Goal: Task Accomplishment & Management: Use online tool/utility

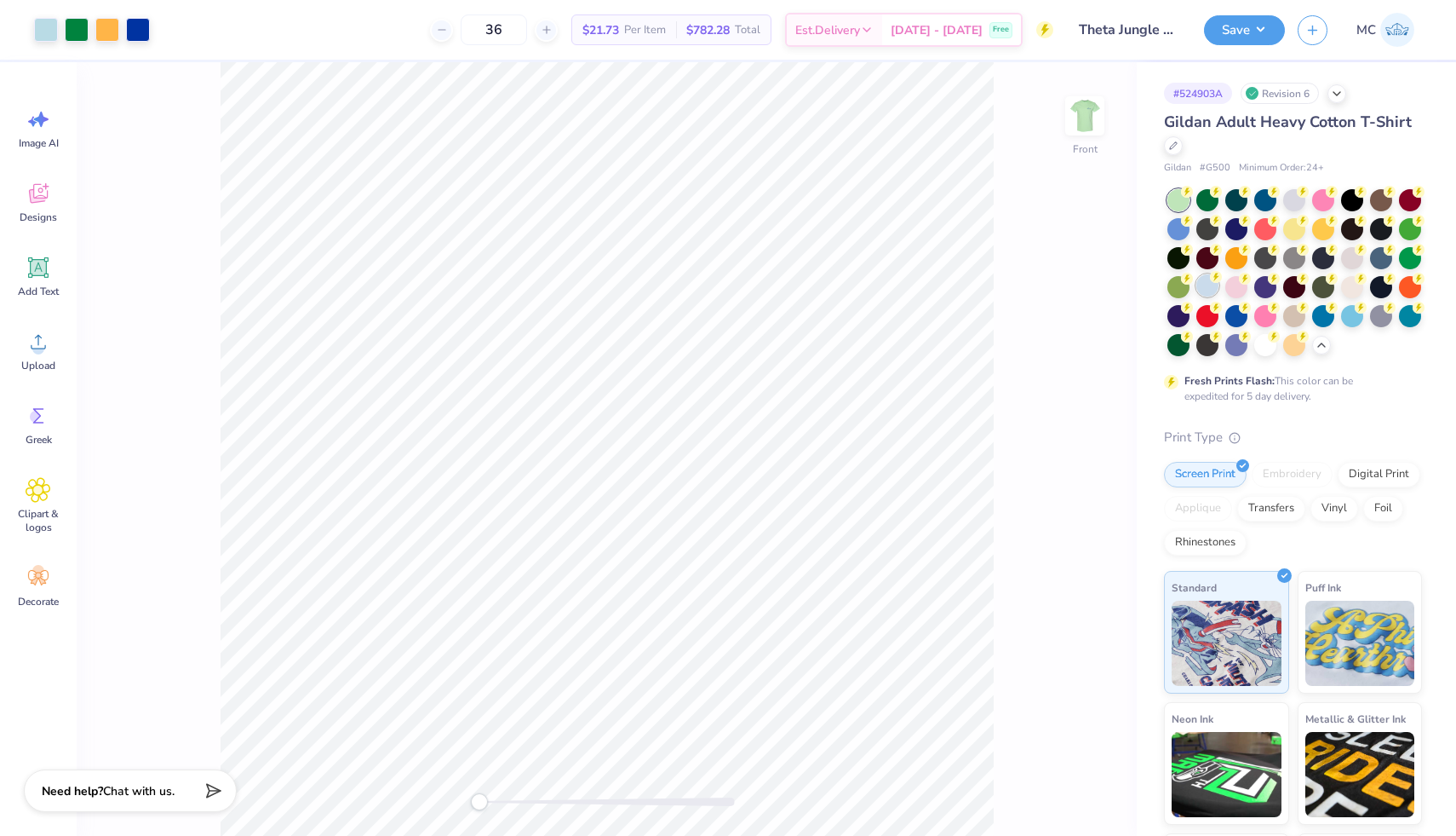
click at [1206, 281] on div at bounding box center [1208, 285] width 22 height 22
click at [1399, 40] on img at bounding box center [1398, 30] width 34 height 34
click at [1093, 119] on img at bounding box center [1085, 115] width 68 height 68
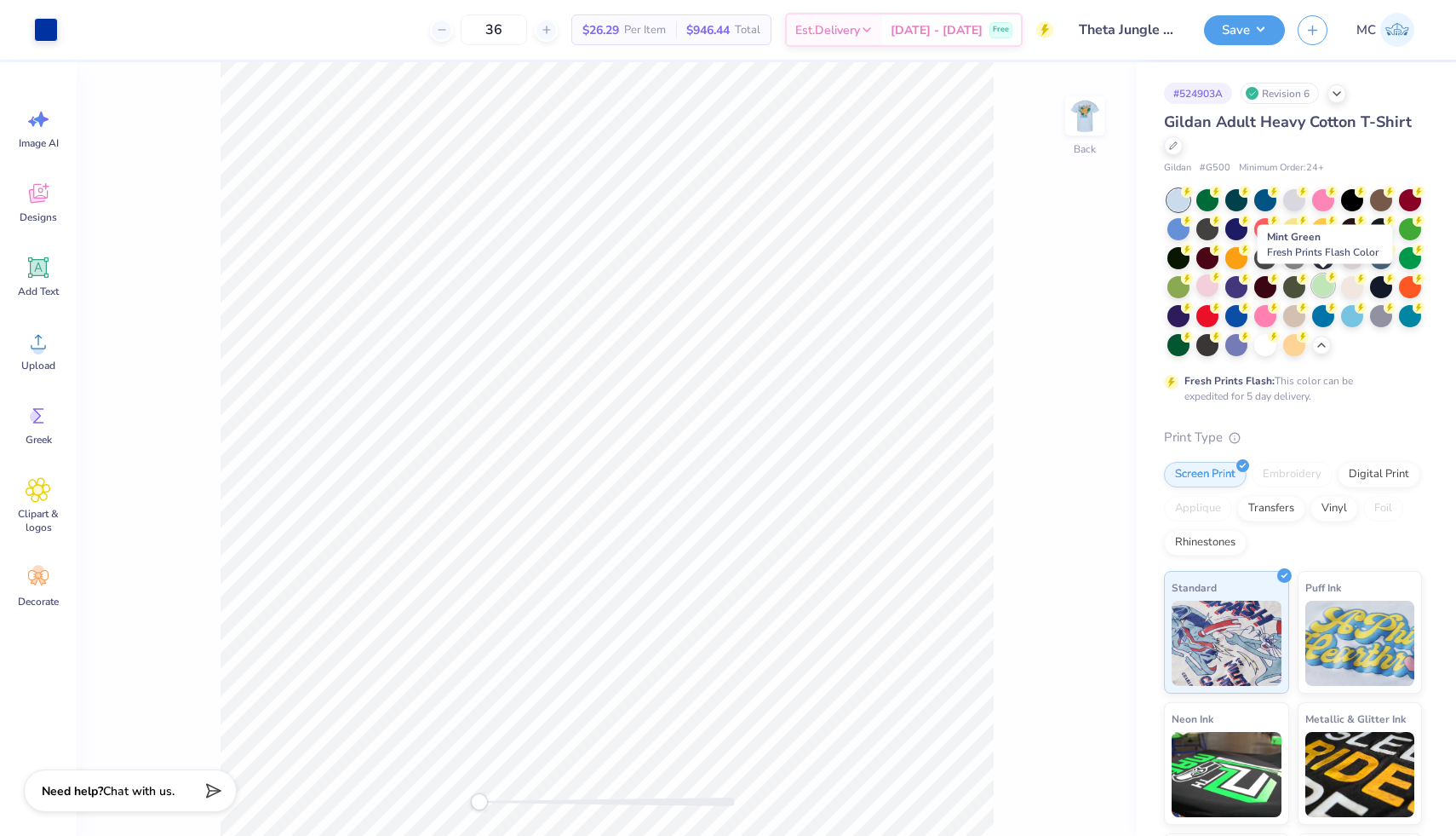
click at [1326, 288] on div at bounding box center [1323, 285] width 22 height 22
click at [1266, 342] on div at bounding box center [1266, 343] width 22 height 22
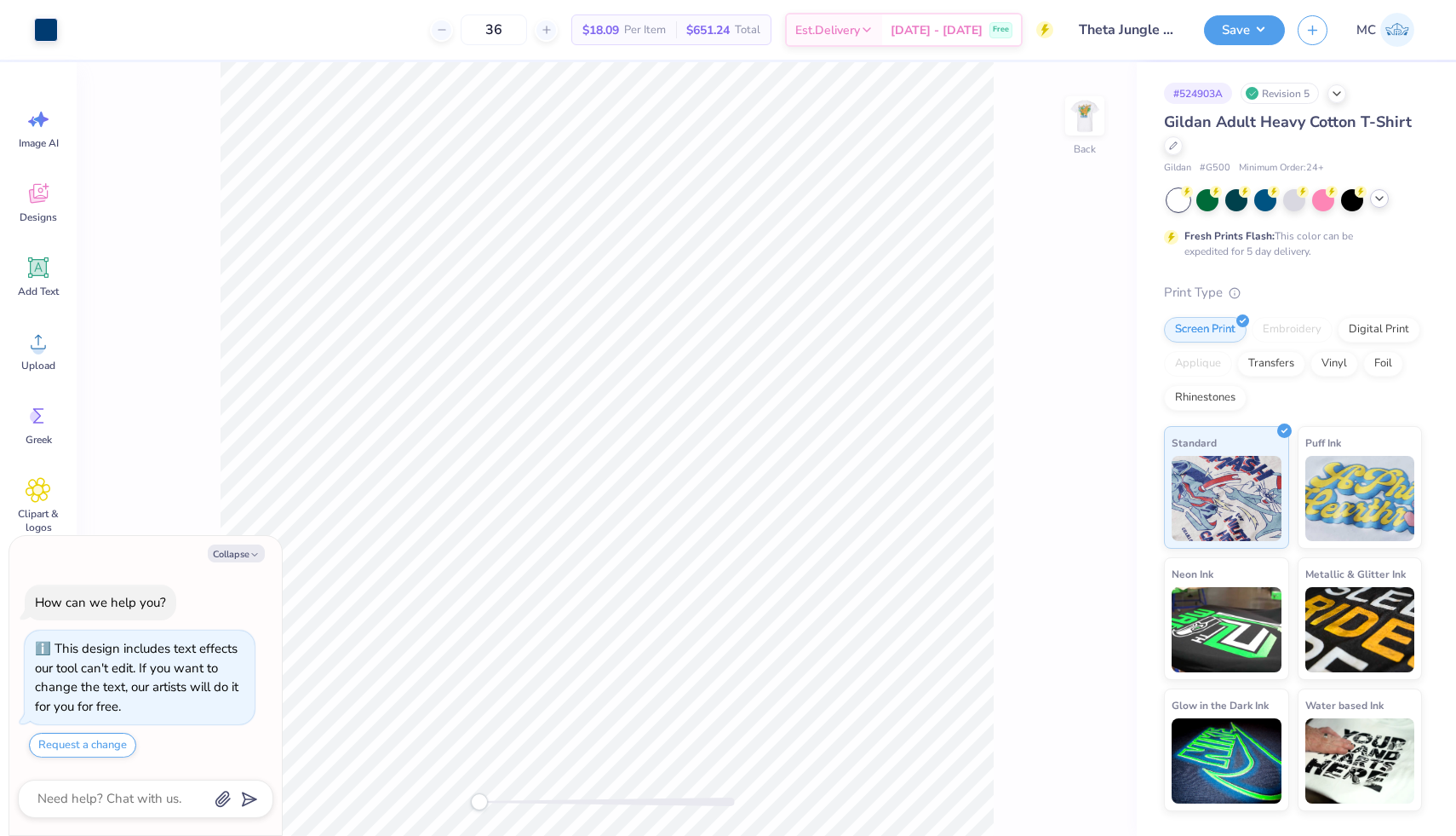
click at [1381, 203] on icon at bounding box center [1379, 198] width 13 height 13
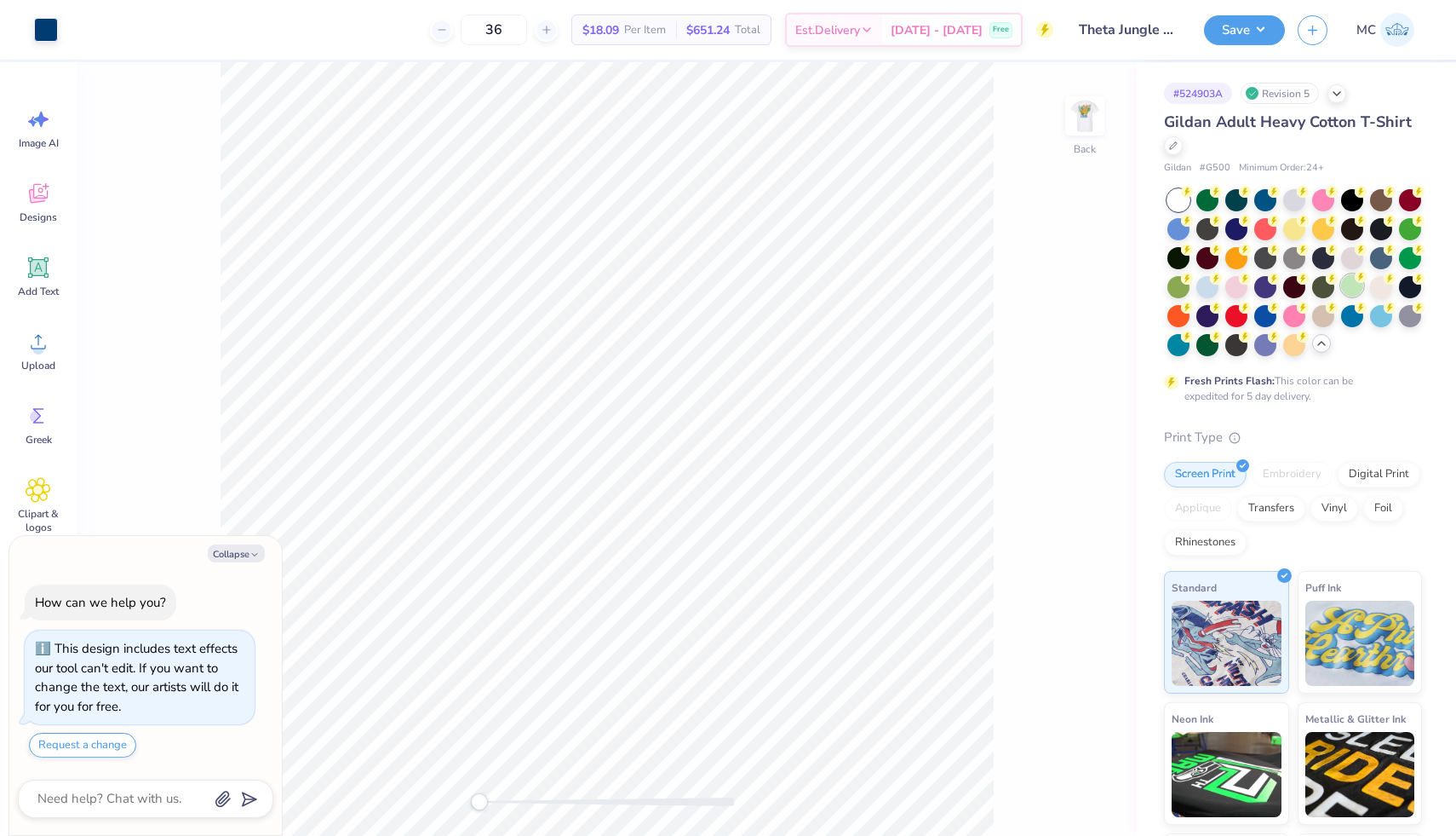
click at [1350, 283] on div at bounding box center [1352, 285] width 22 height 22
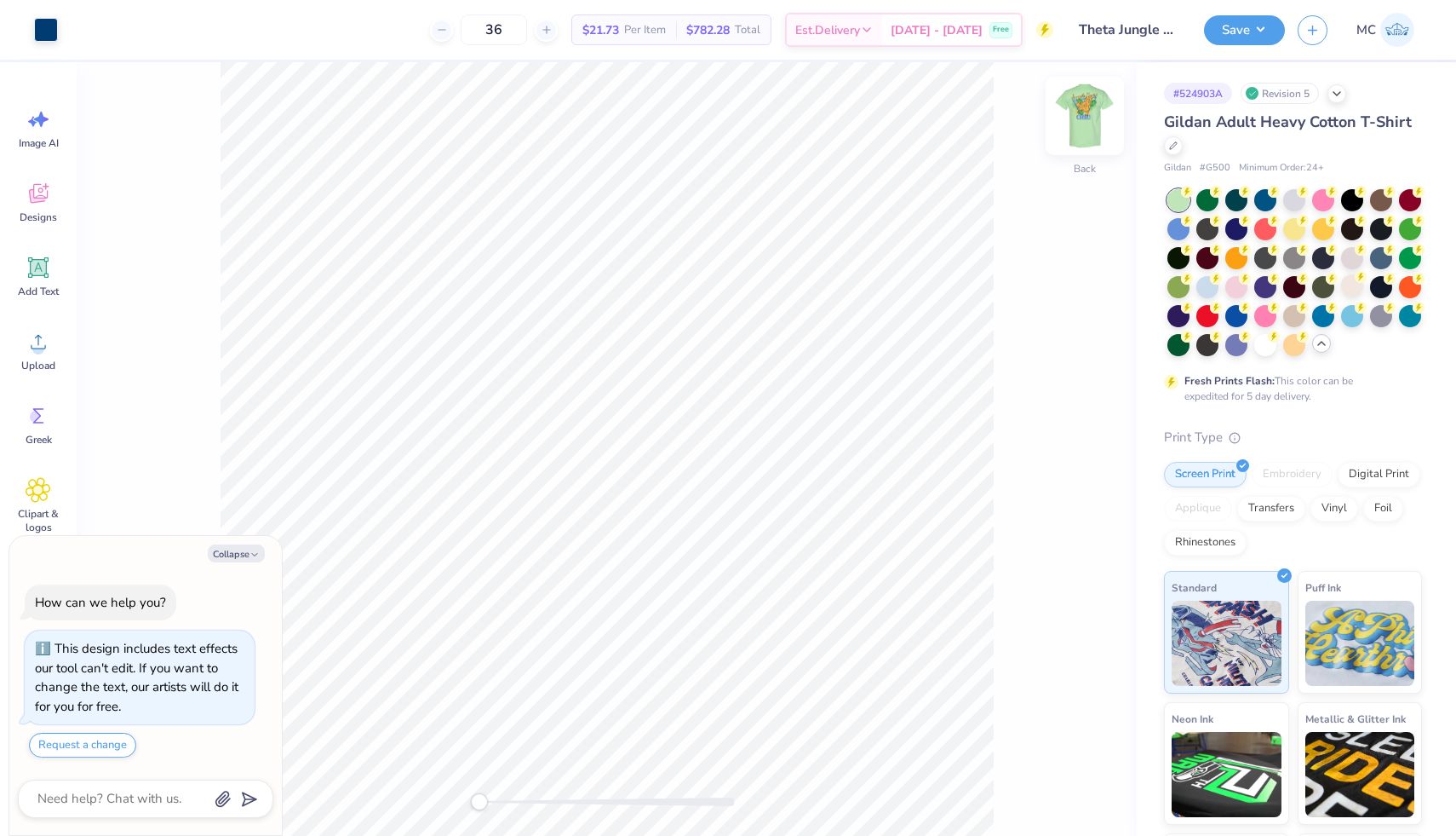
click at [1077, 118] on img at bounding box center [1085, 115] width 68 height 68
click at [1078, 121] on img at bounding box center [1085, 115] width 68 height 68
click at [1265, 27] on button "Save" at bounding box center [1244, 27] width 81 height 30
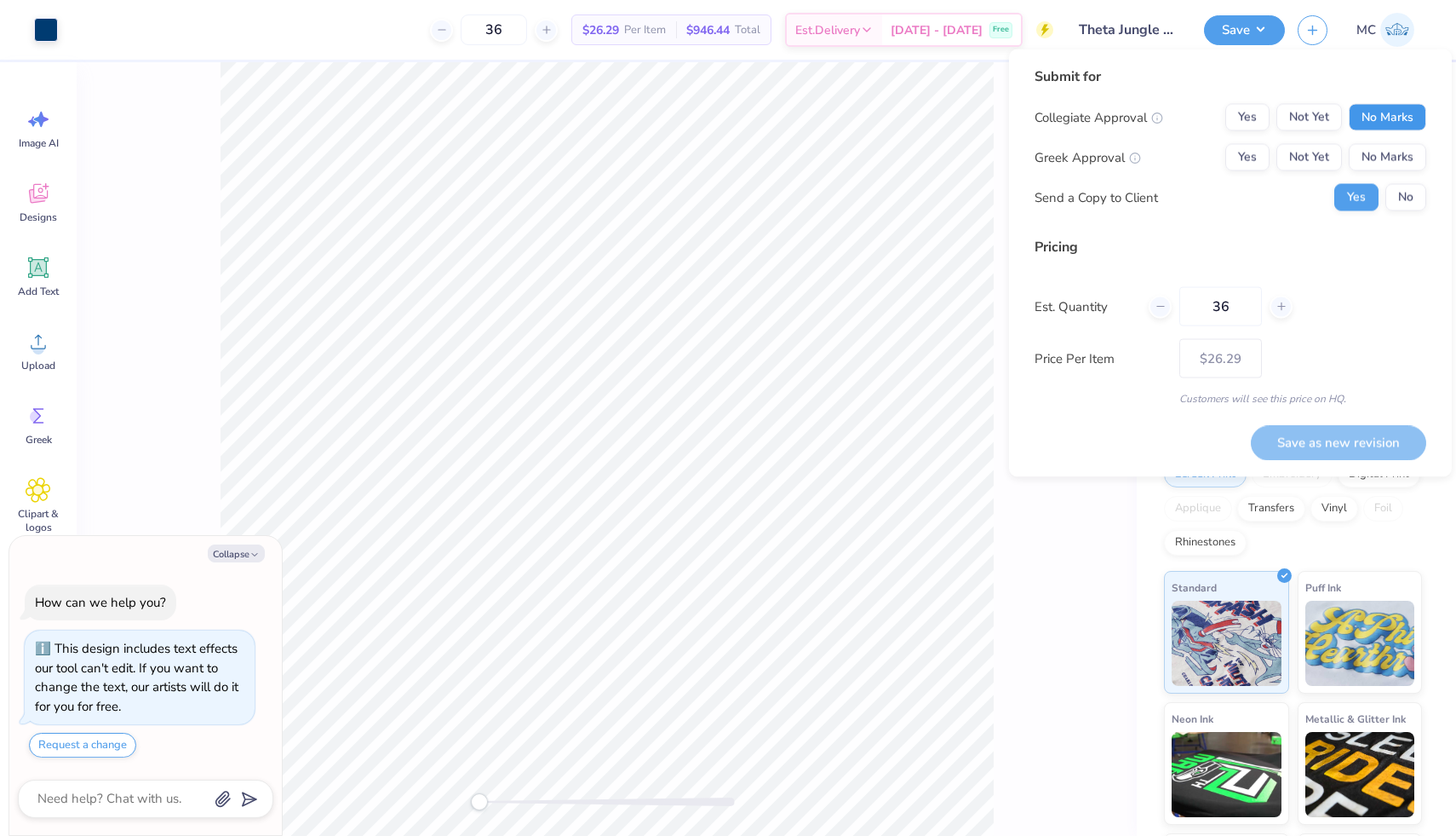
click at [1393, 109] on button "No Marks" at bounding box center [1387, 117] width 78 height 27
click at [1308, 163] on button "Not Yet" at bounding box center [1309, 157] width 65 height 27
click at [1410, 190] on button "No" at bounding box center [1406, 198] width 41 height 27
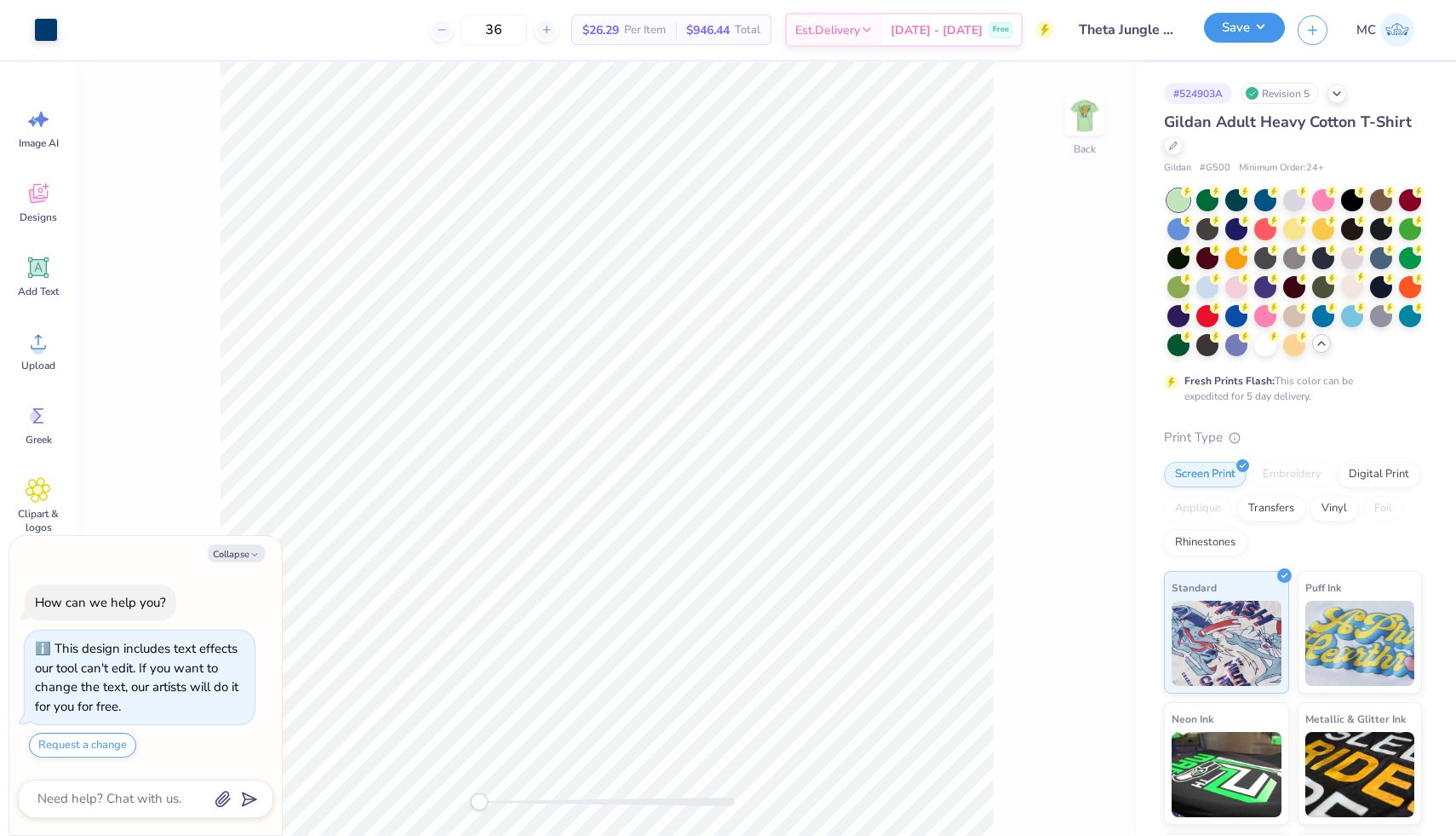
click at [1253, 32] on button "Save" at bounding box center [1244, 27] width 81 height 30
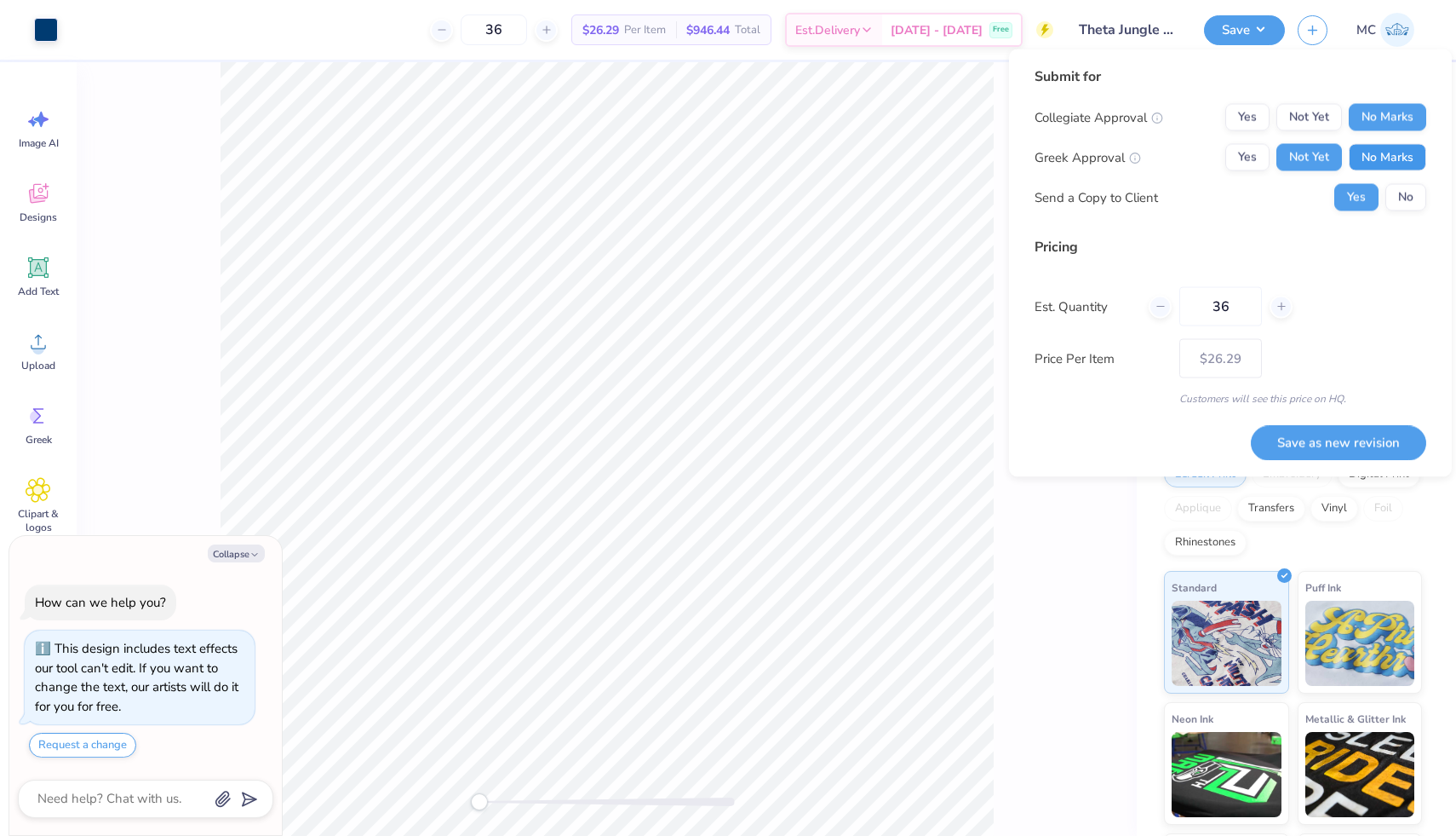
click at [1380, 152] on button "No Marks" at bounding box center [1387, 157] width 78 height 27
click at [1327, 155] on button "Not Yet" at bounding box center [1309, 157] width 65 height 27
click at [1341, 440] on button "Save as new revision" at bounding box center [1339, 442] width 175 height 35
type textarea "x"
type input "– –"
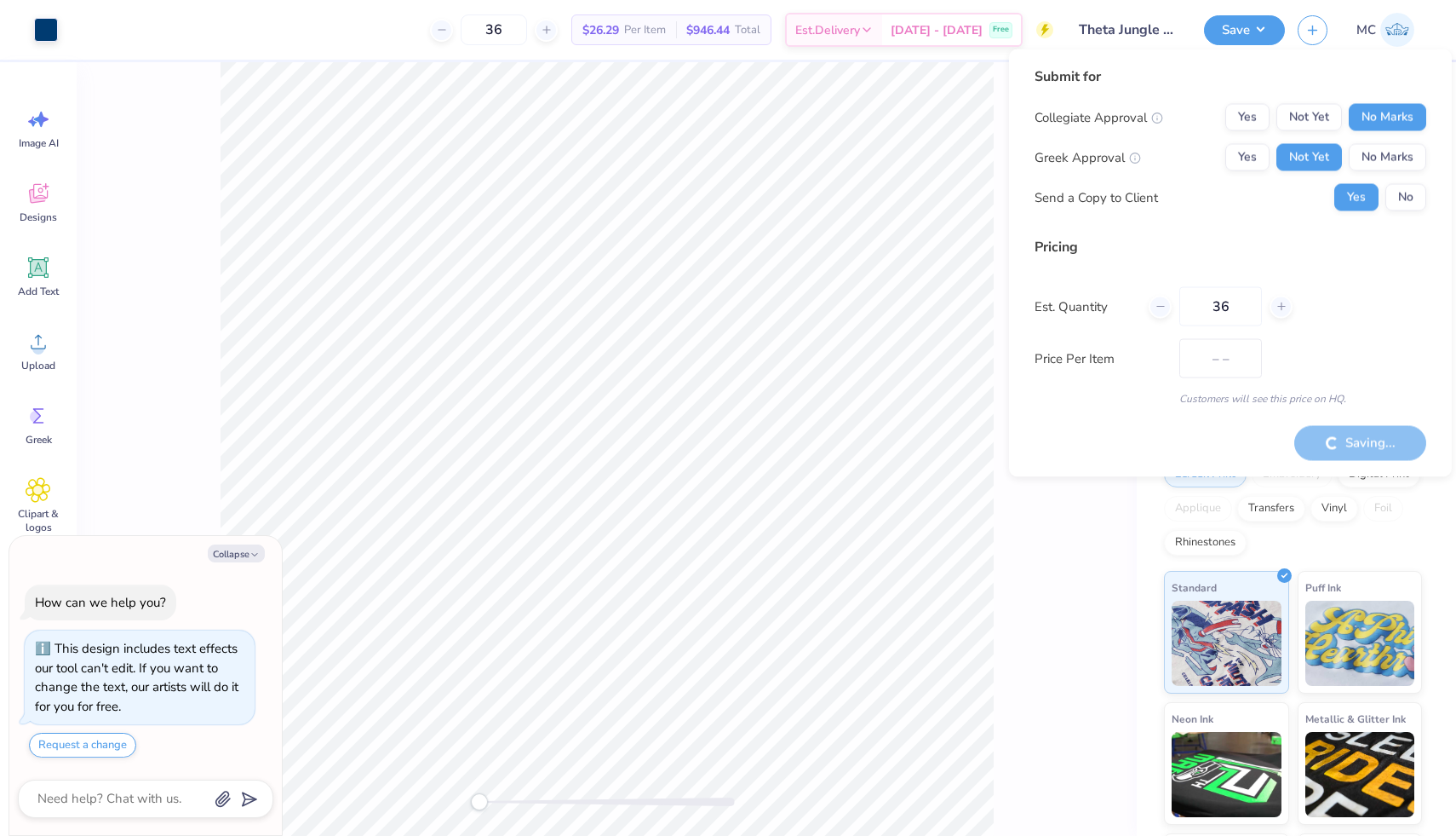
type textarea "x"
type input "$26.29"
type textarea "x"
